Goal: Task Accomplishment & Management: Use online tool/utility

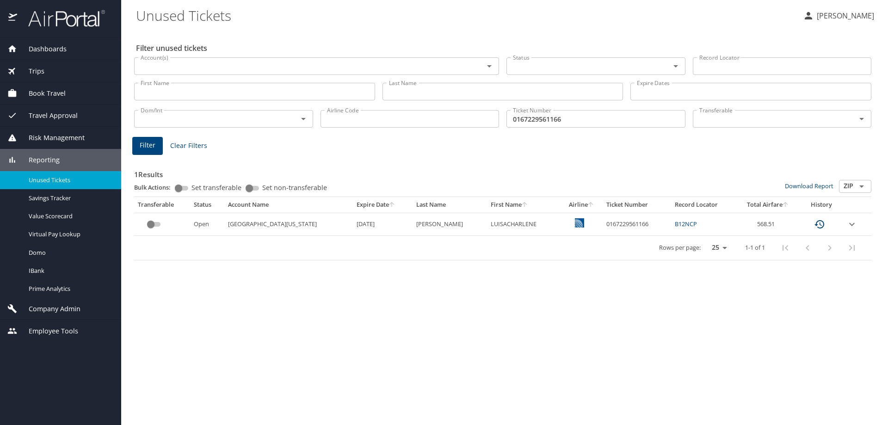
click at [38, 69] on span "Trips" at bounding box center [30, 71] width 27 height 10
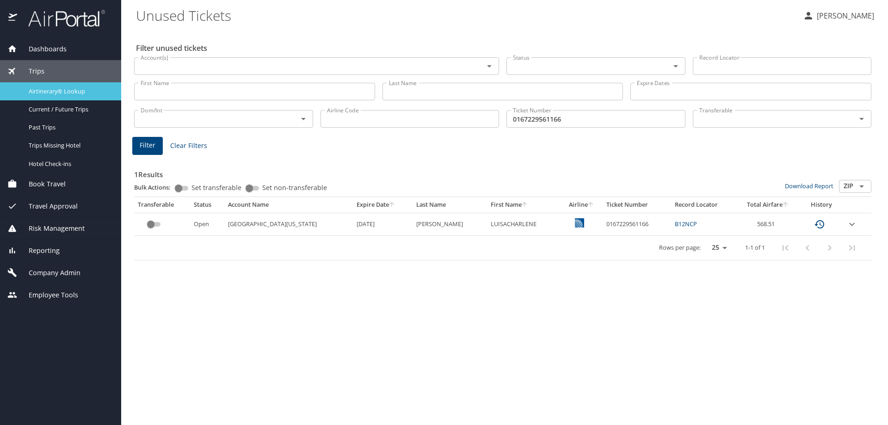
click at [44, 89] on span "Airtinerary® Lookup" at bounding box center [69, 91] width 81 height 9
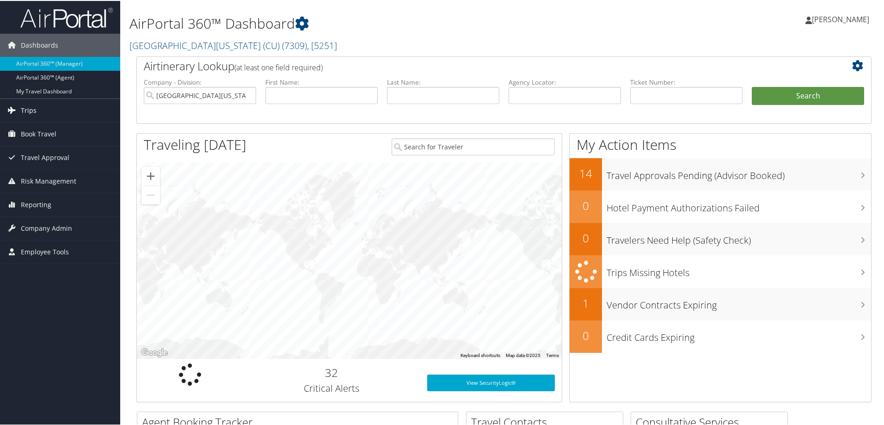
click at [31, 109] on span "Trips" at bounding box center [29, 109] width 16 height 23
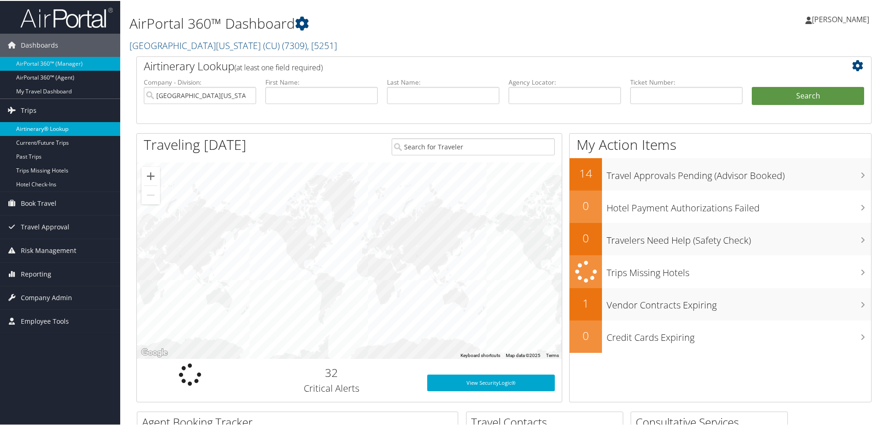
click at [36, 125] on link "Airtinerary® Lookup" at bounding box center [60, 128] width 120 height 14
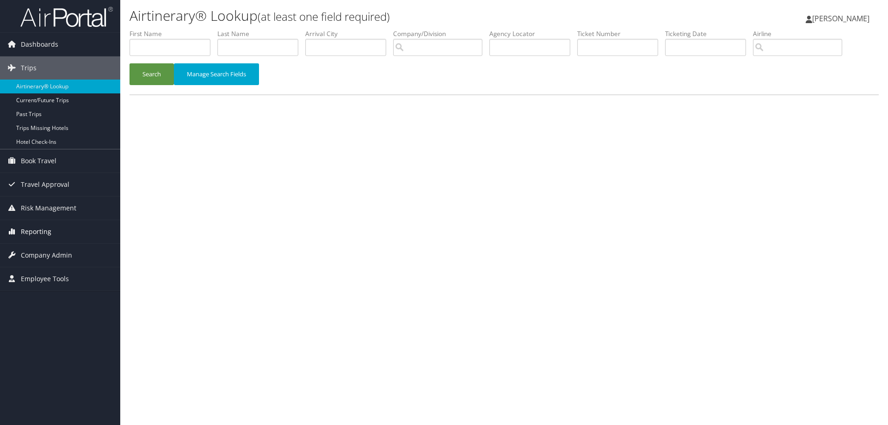
click at [37, 229] on span "Reporting" at bounding box center [36, 231] width 31 height 23
click at [37, 248] on link "Unused Tickets" at bounding box center [60, 250] width 120 height 14
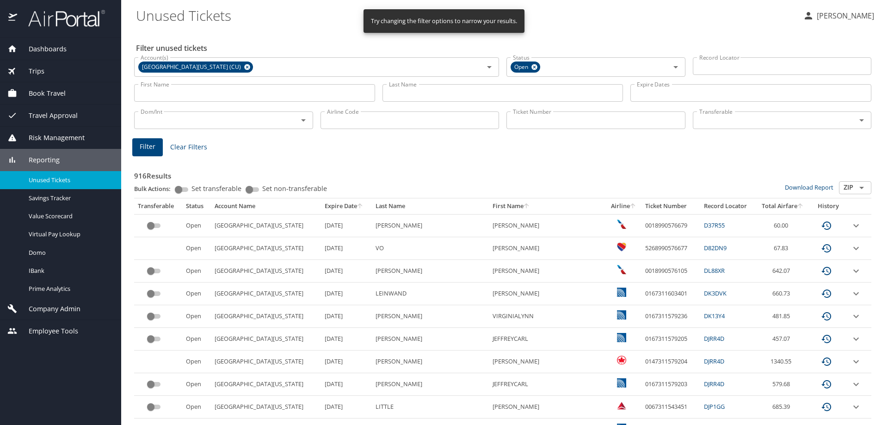
click at [278, 94] on input "First Name" at bounding box center [254, 93] width 241 height 18
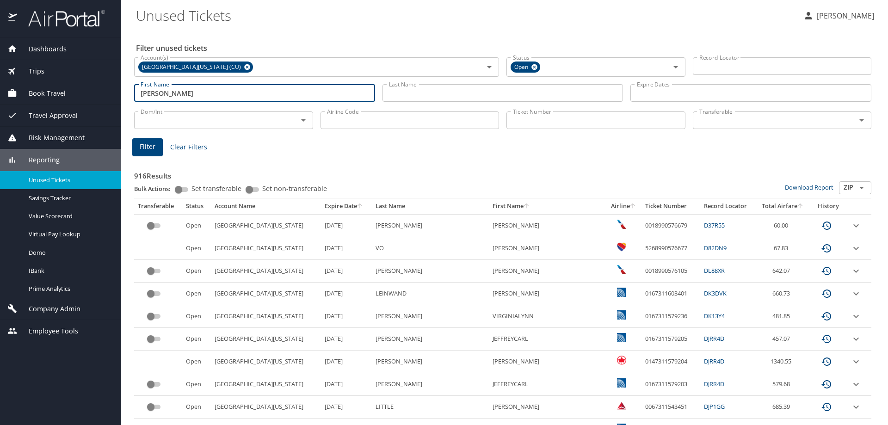
type input "david"
click at [417, 93] on input "Last Name" at bounding box center [502, 93] width 241 height 18
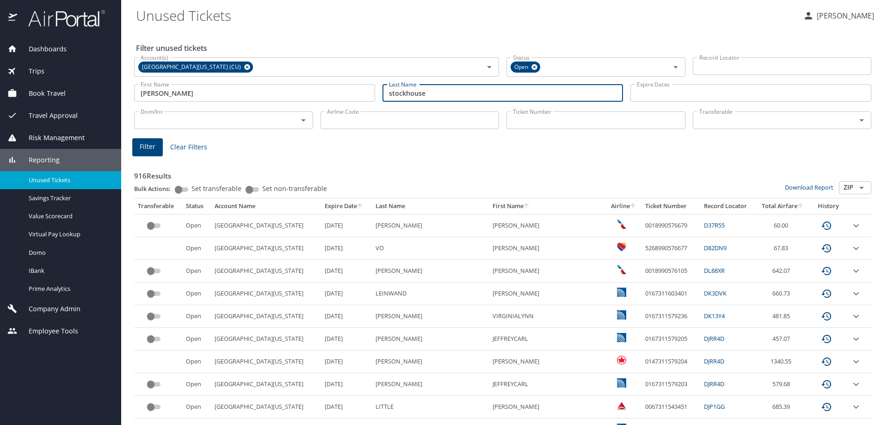
type input "stockhouse"
click at [141, 148] on span "Filter" at bounding box center [148, 147] width 16 height 12
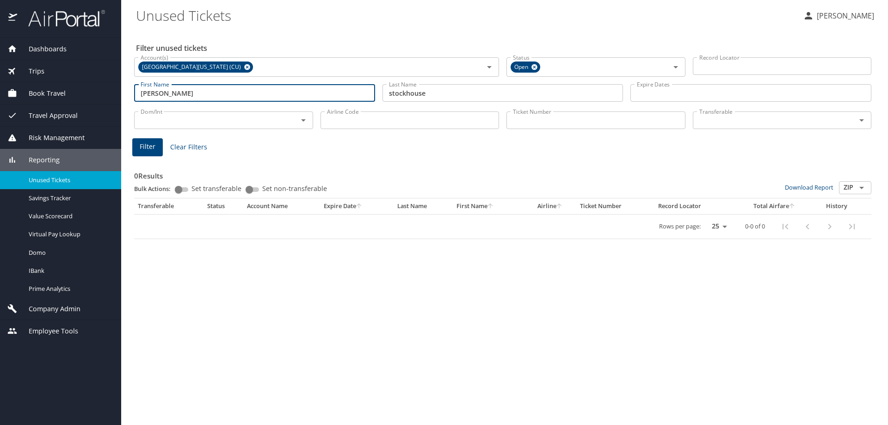
drag, startPoint x: 224, startPoint y: 88, endPoint x: 134, endPoint y: 92, distance: 90.7
click at [132, 92] on div "First Name david First Name" at bounding box center [254, 93] width 248 height 33
click at [154, 147] on span "Filter" at bounding box center [148, 147] width 16 height 12
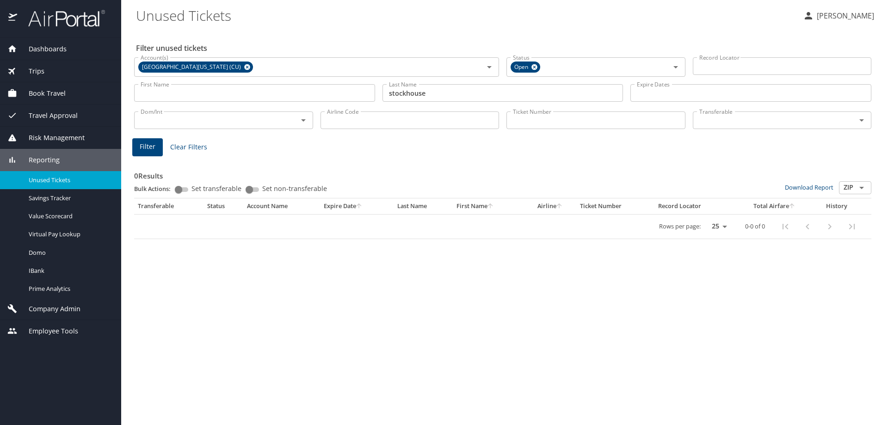
click at [39, 68] on span "Trips" at bounding box center [30, 71] width 27 height 10
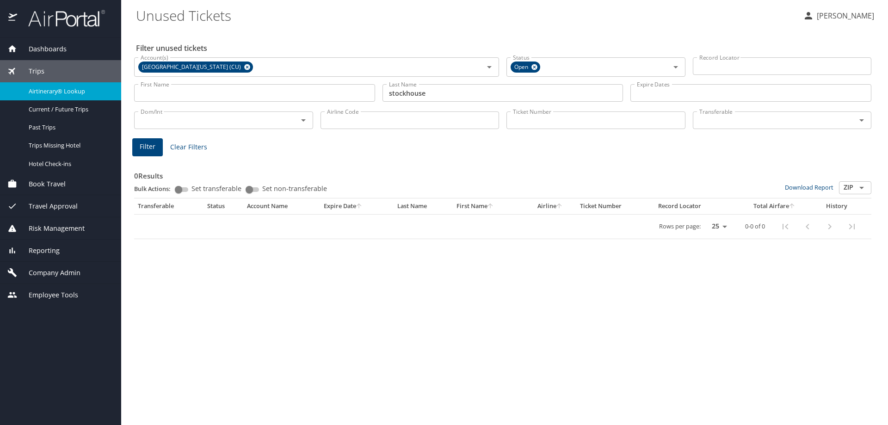
click at [44, 88] on span "Airtinerary® Lookup" at bounding box center [69, 91] width 81 height 9
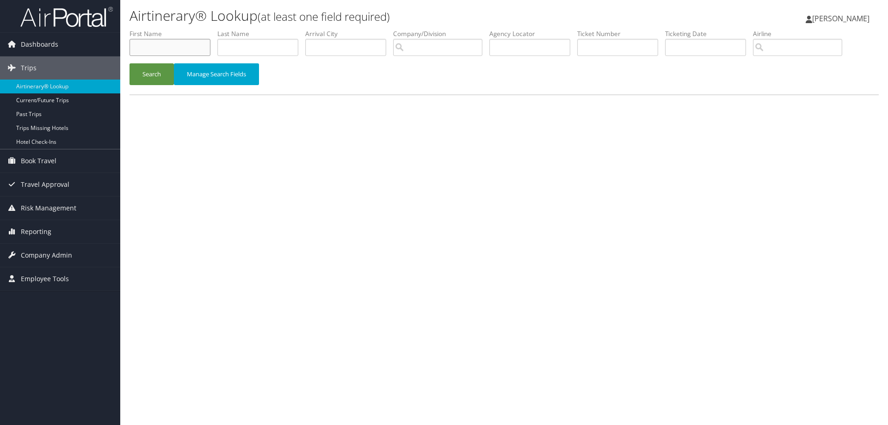
click at [184, 47] on input "text" at bounding box center [169, 47] width 81 height 17
click at [237, 49] on input "text" at bounding box center [257, 47] width 81 height 17
click at [165, 72] on button "Search" at bounding box center [151, 74] width 44 height 22
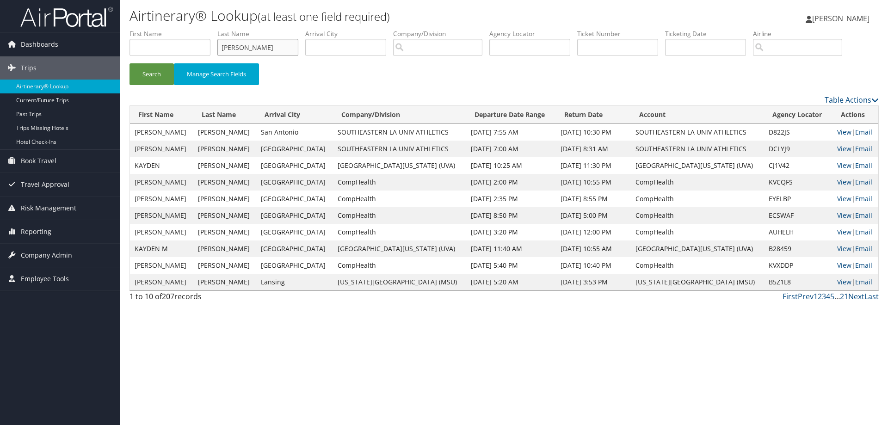
click at [269, 43] on input "stockwell" at bounding box center [257, 47] width 81 height 17
type input "stockhouse"
click at [161, 69] on button "Search" at bounding box center [151, 74] width 44 height 22
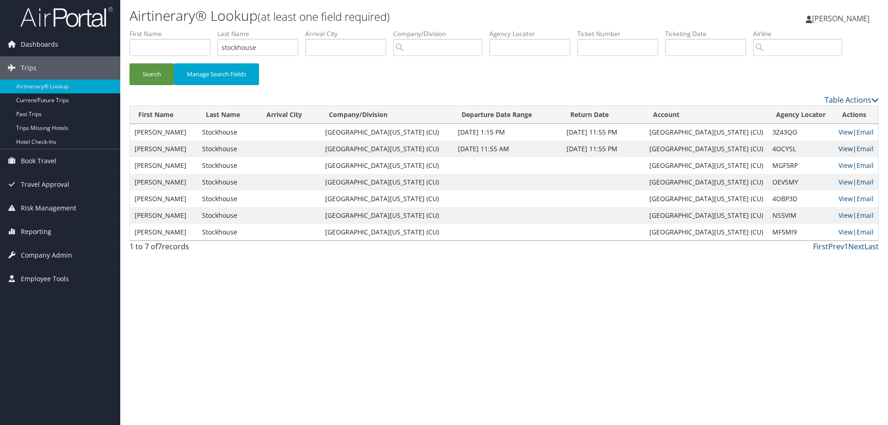
click at [841, 146] on link "View" at bounding box center [845, 148] width 14 height 9
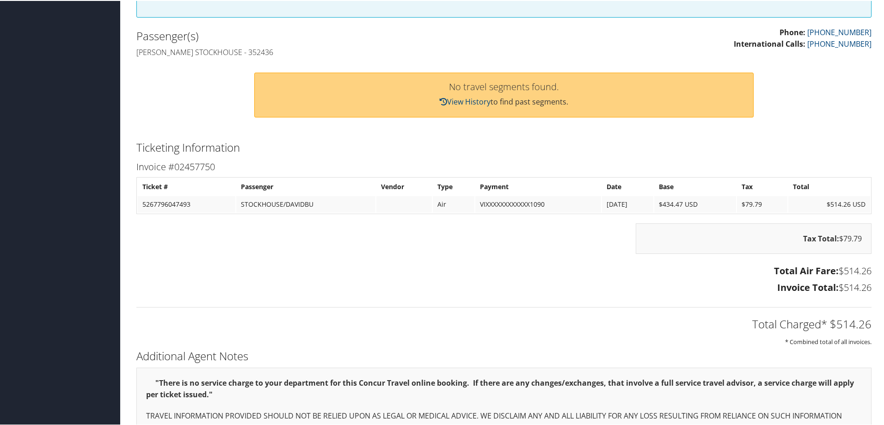
scroll to position [290, 0]
